Goal: Obtain resource: Obtain resource

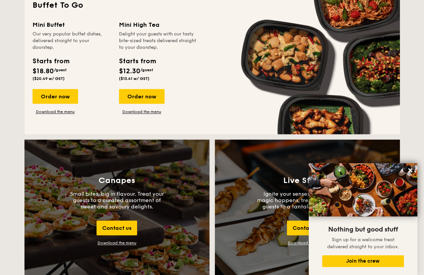
scroll to position [636, 0]
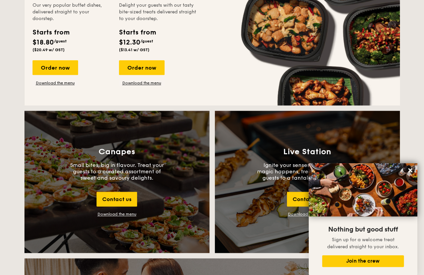
click at [117, 216] on div "Download the menu" at bounding box center [117, 214] width 39 height 5
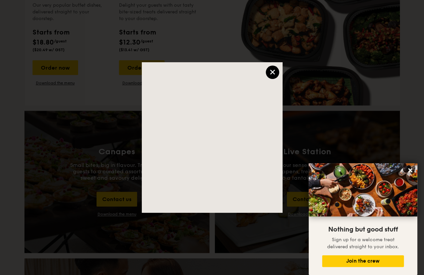
click at [271, 74] on div "×" at bounding box center [272, 72] width 13 height 13
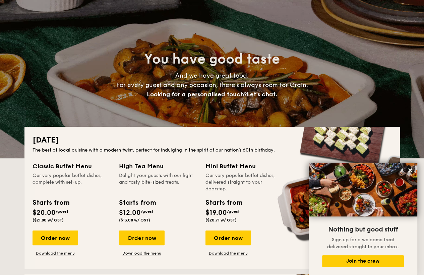
scroll to position [0, 0]
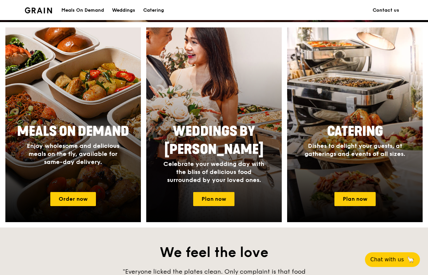
scroll to position [302, 0]
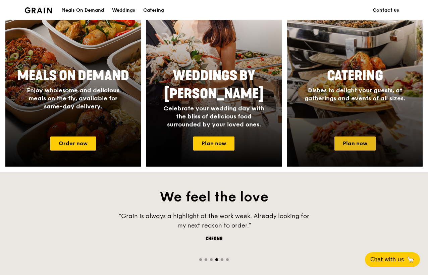
click at [355, 143] on link "Plan now" at bounding box center [354, 144] width 41 height 14
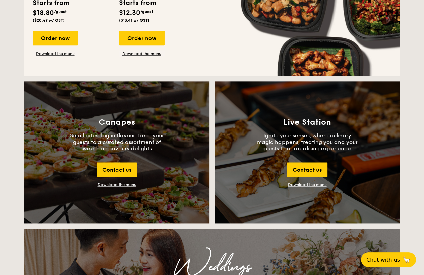
scroll to position [704, 0]
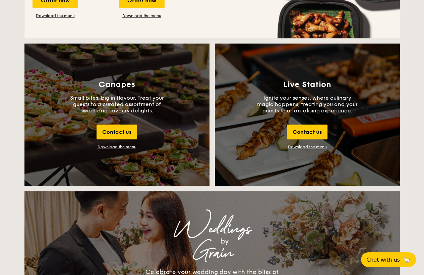
click at [122, 146] on div "Download the menu" at bounding box center [117, 147] width 39 height 5
